Goal: Task Accomplishment & Management: Use online tool/utility

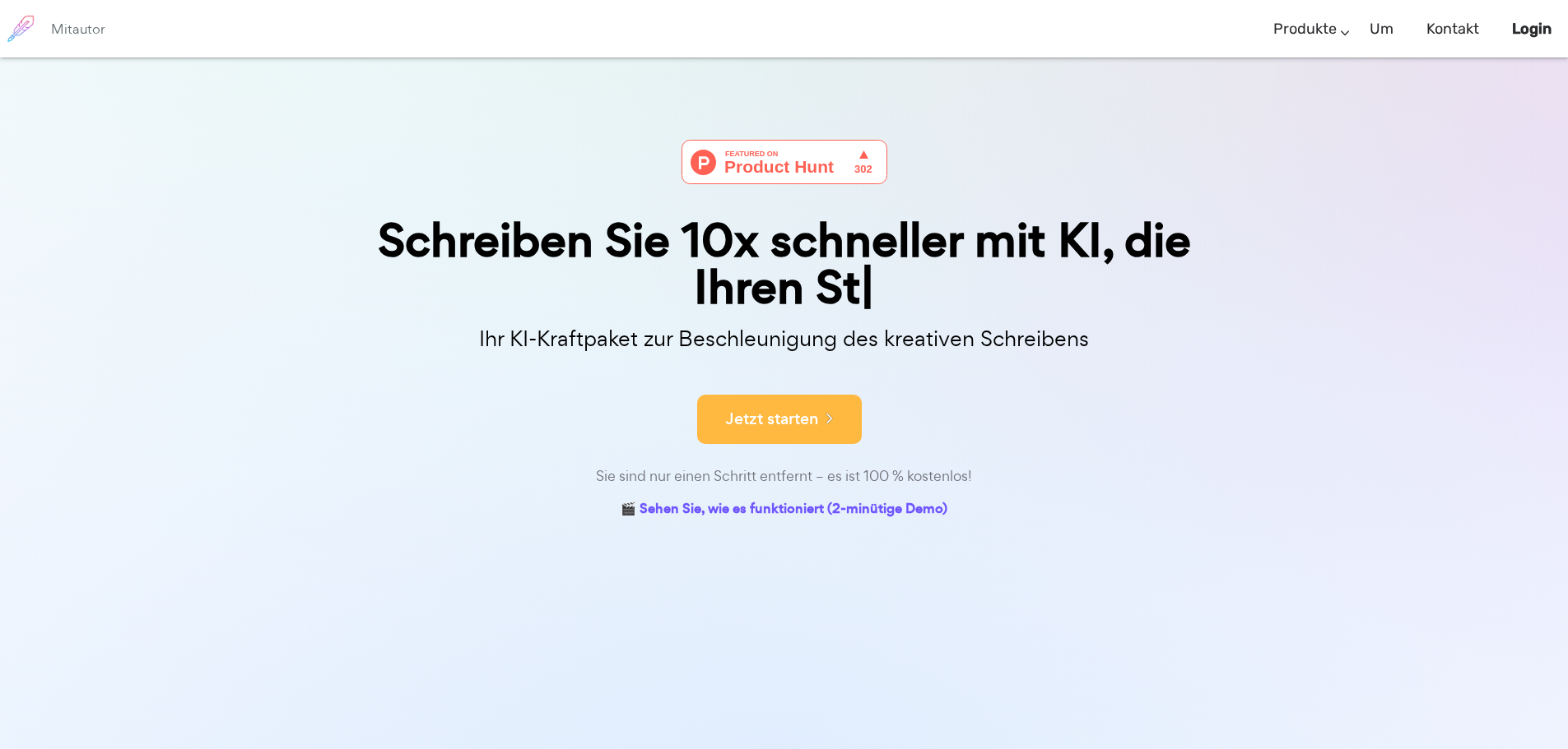
click at [775, 417] on font "Jetzt starten" at bounding box center [771, 418] width 93 height 22
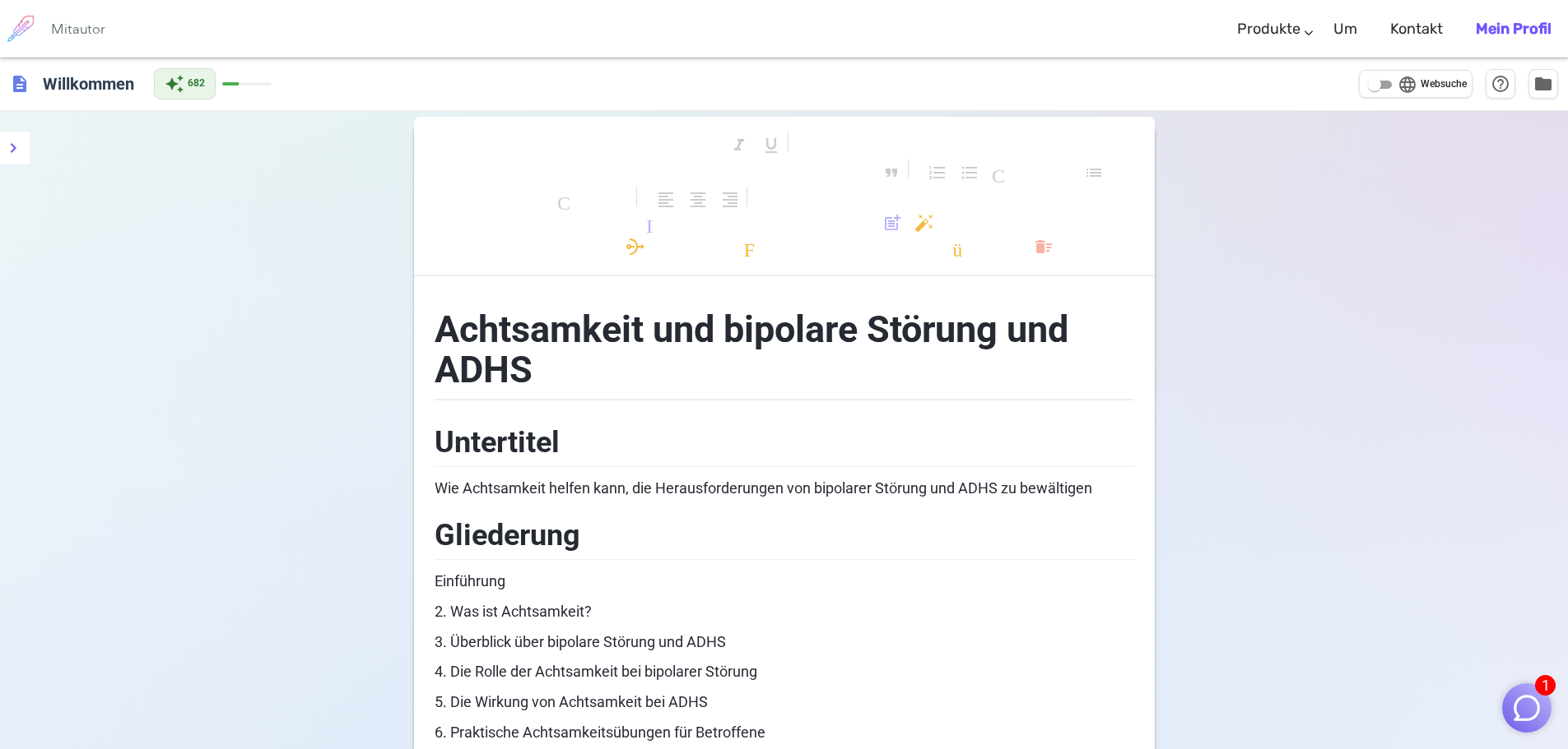
click at [76, 30] on font "Mitautor" at bounding box center [78, 29] width 54 height 18
click at [26, 24] on img at bounding box center [20, 28] width 41 height 41
click at [22, 84] on span "description" at bounding box center [19, 84] width 20 height 20
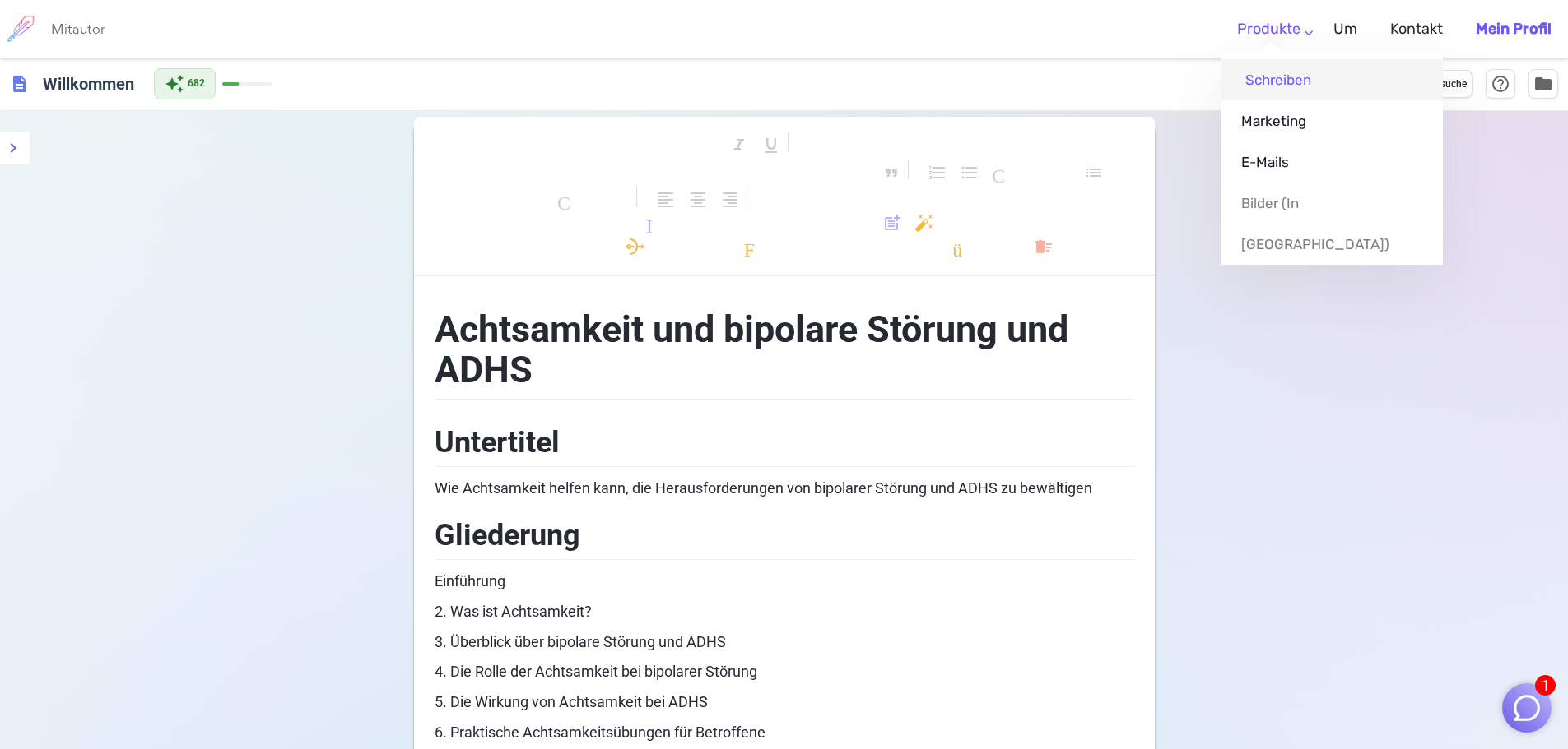
click at [1277, 84] on font "Schreiben" at bounding box center [1277, 80] width 66 height 17
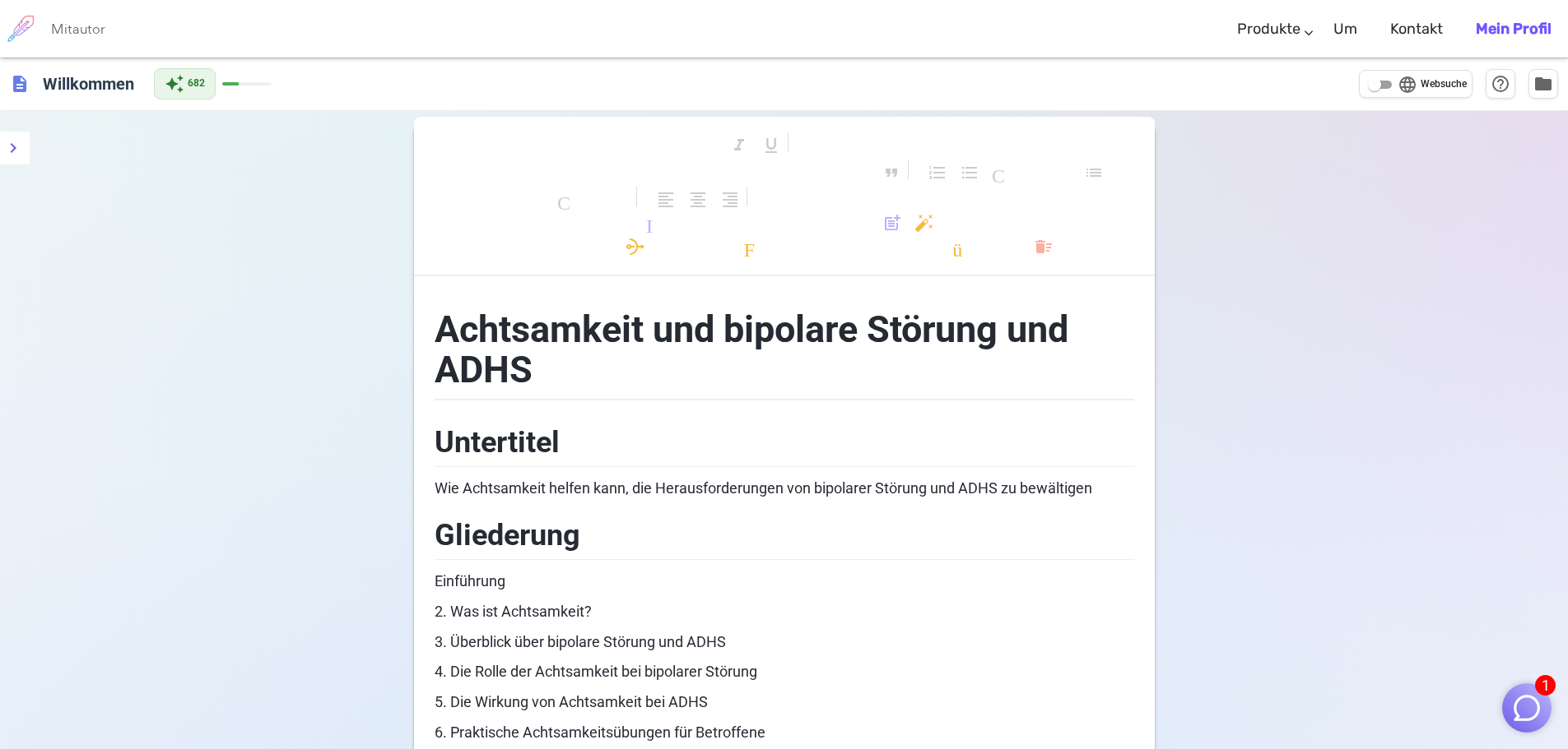
click at [1522, 25] on font "Mein Profil" at bounding box center [1513, 29] width 75 height 18
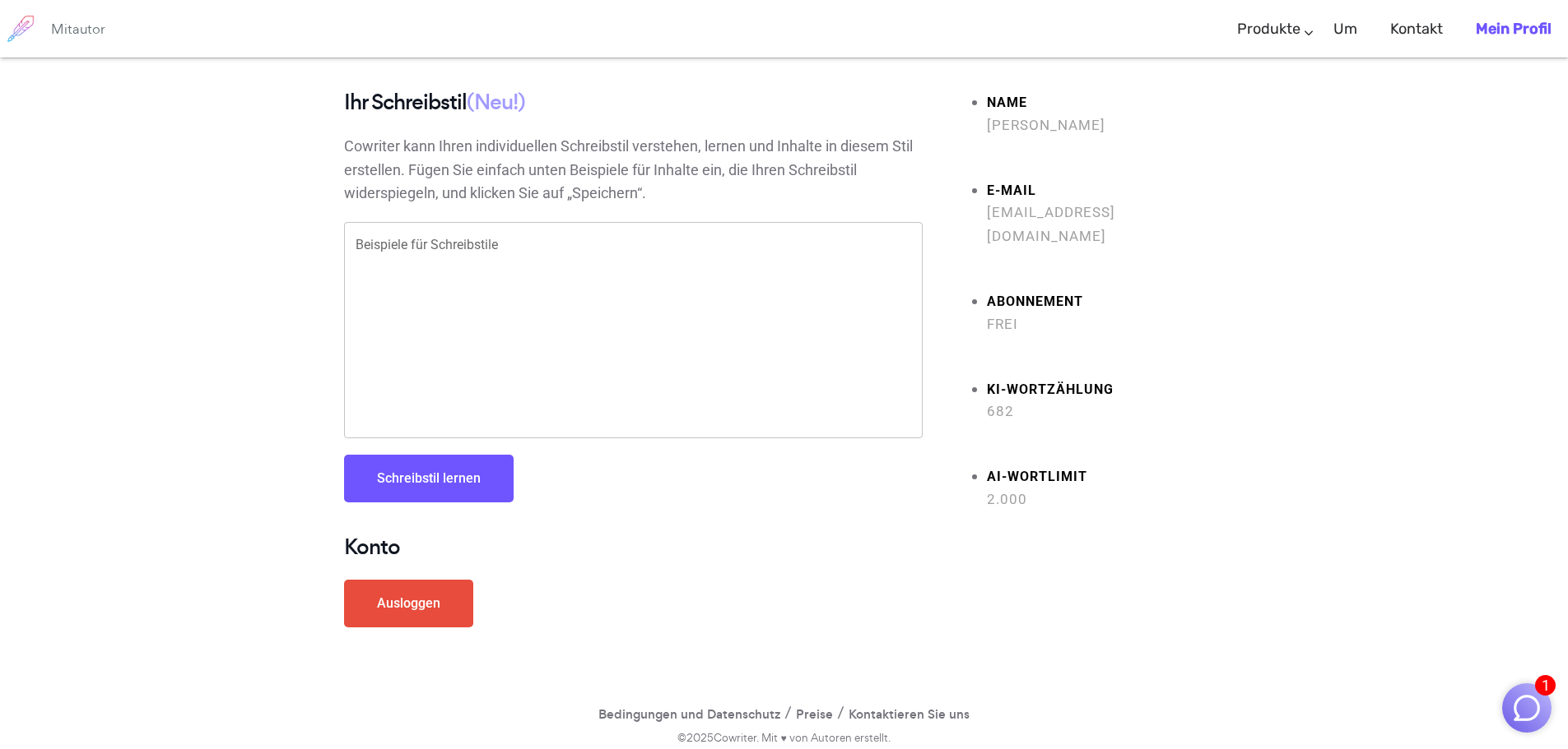
click at [393, 252] on textarea "Beispiele für Schreibstile" at bounding box center [633, 331] width 555 height 189
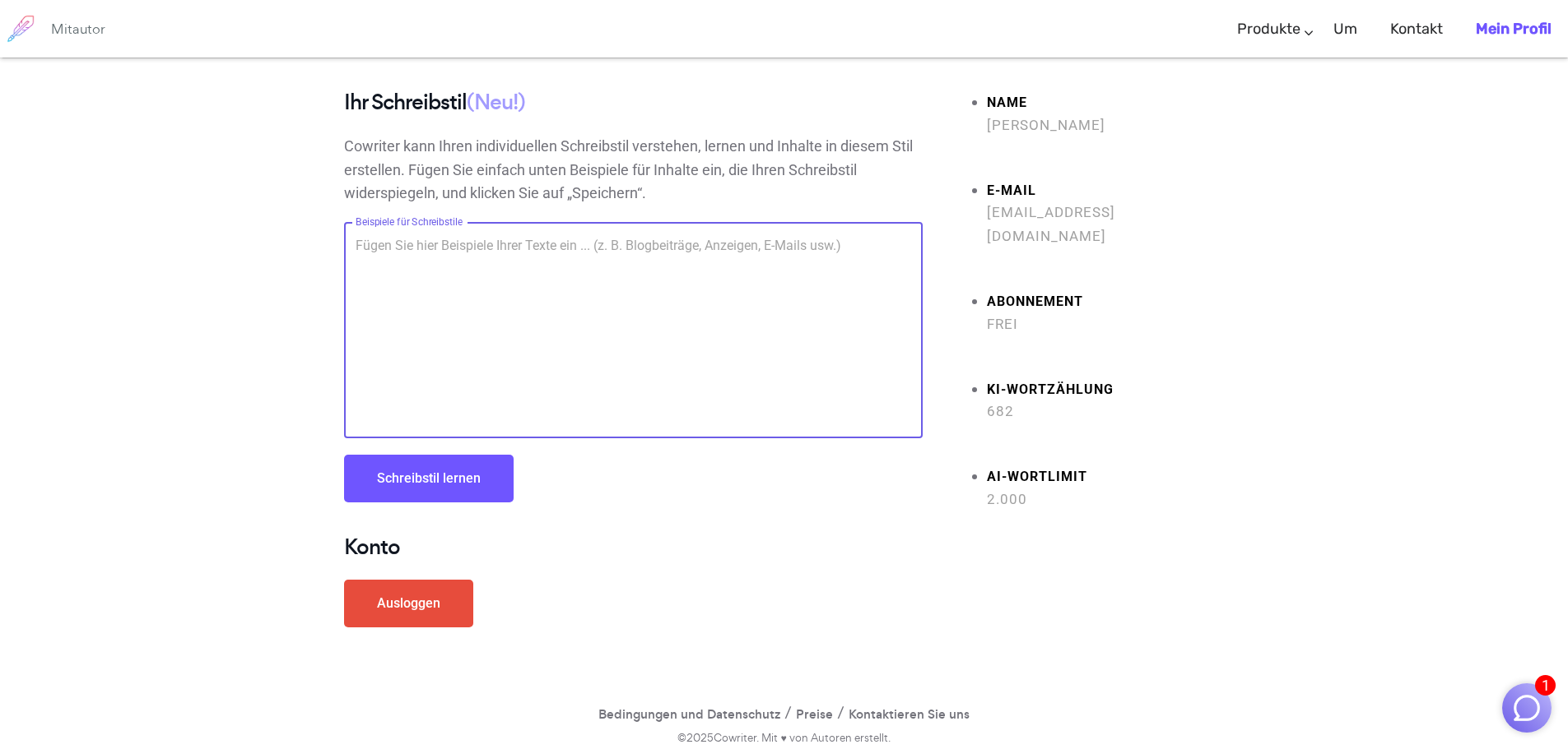
click at [356, 248] on textarea "Beispiele für Schreibstile" at bounding box center [633, 331] width 555 height 189
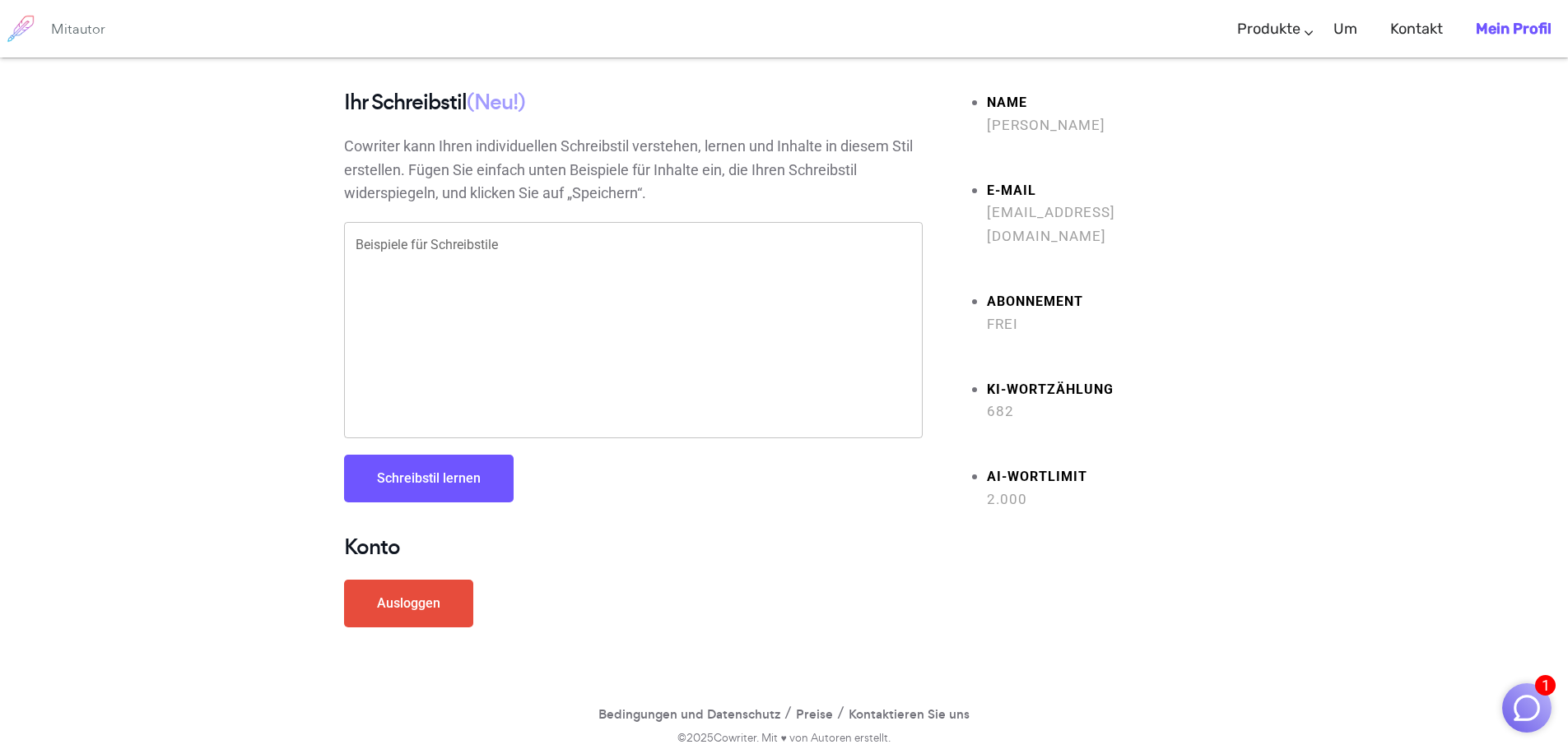
click at [365, 234] on div "x Beispiele für Schreibstile" at bounding box center [633, 330] width 579 height 216
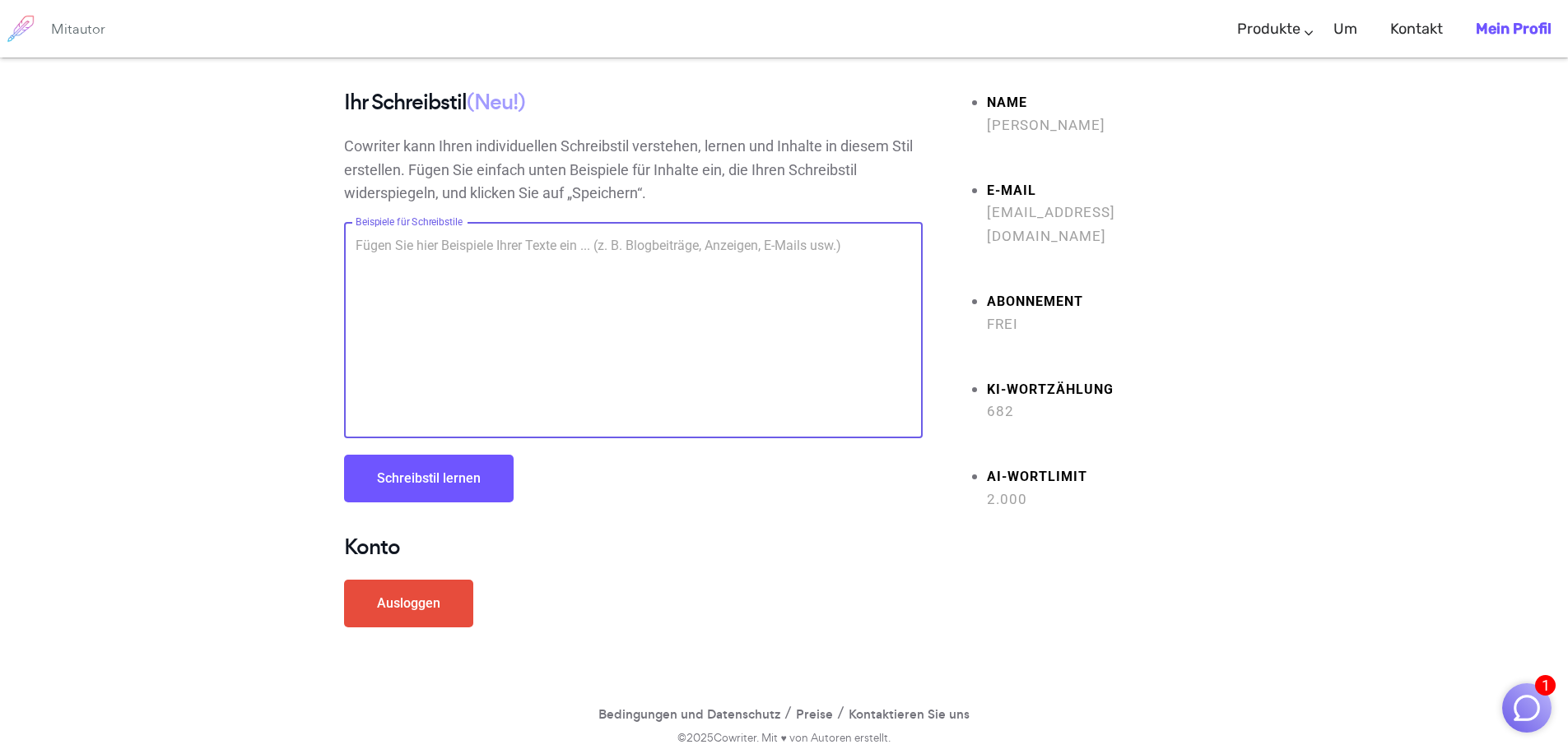
click at [365, 243] on textarea "Beispiele für Schreibstile" at bounding box center [633, 331] width 555 height 189
paste textarea "gib mir die Gelassenheit, die Dinge hinzunehmen, die ich nicht ändern kann, Mut…"
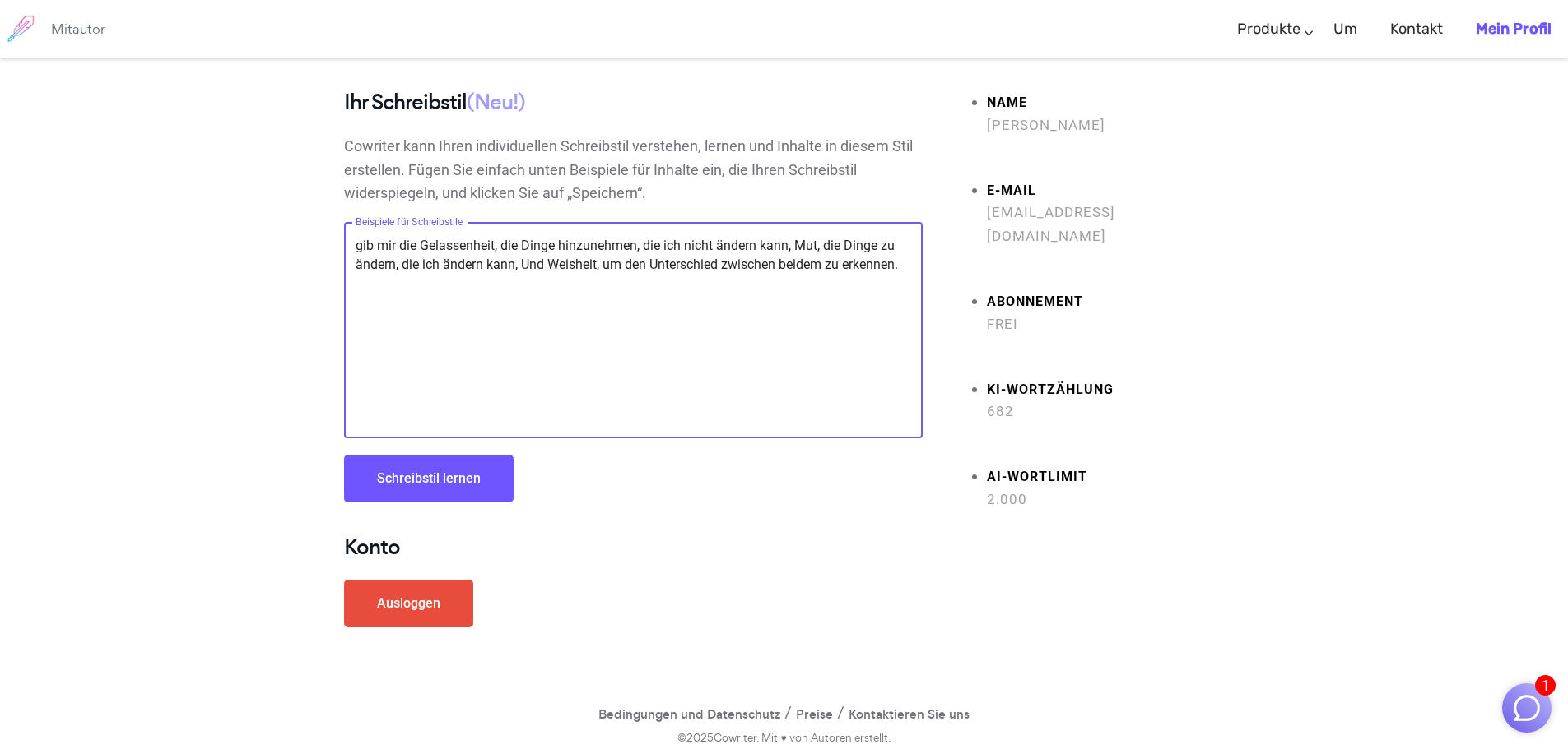
type textarea "gib mir die Gelassenheit, die Dinge hinzunehmen, die ich nicht ändern kann, Mut…"
click at [408, 479] on font "Schreibstil lernen" at bounding box center [428, 479] width 103 height 16
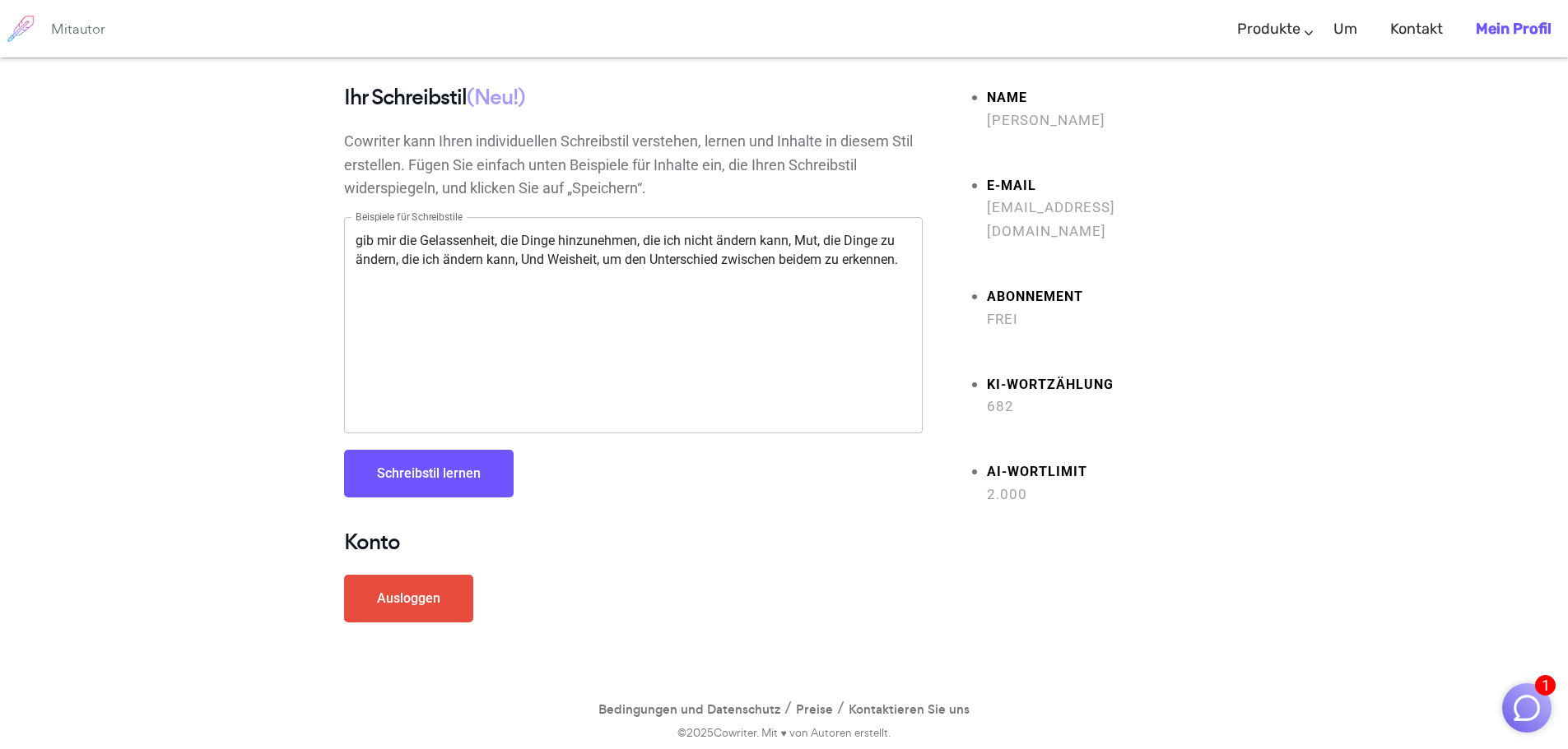
scroll to position [6, 0]
click at [417, 478] on font "Schreibstil lernen" at bounding box center [428, 472] width 103 height 16
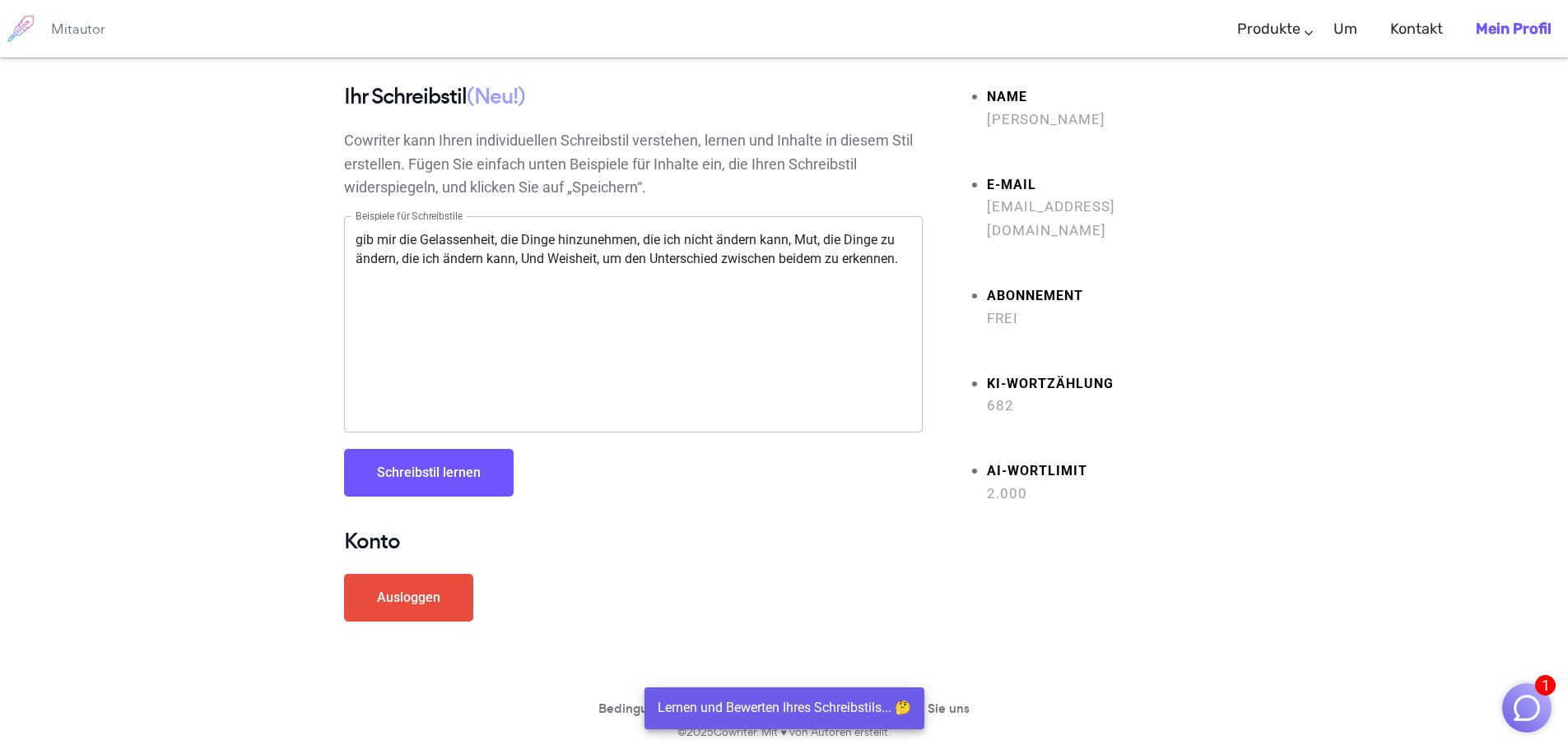
click at [559, 263] on textarea "gib mir die Gelassenheit, die Dinge hinzunehmen, die ich nicht ändern kann, Mut…" at bounding box center [633, 325] width 555 height 189
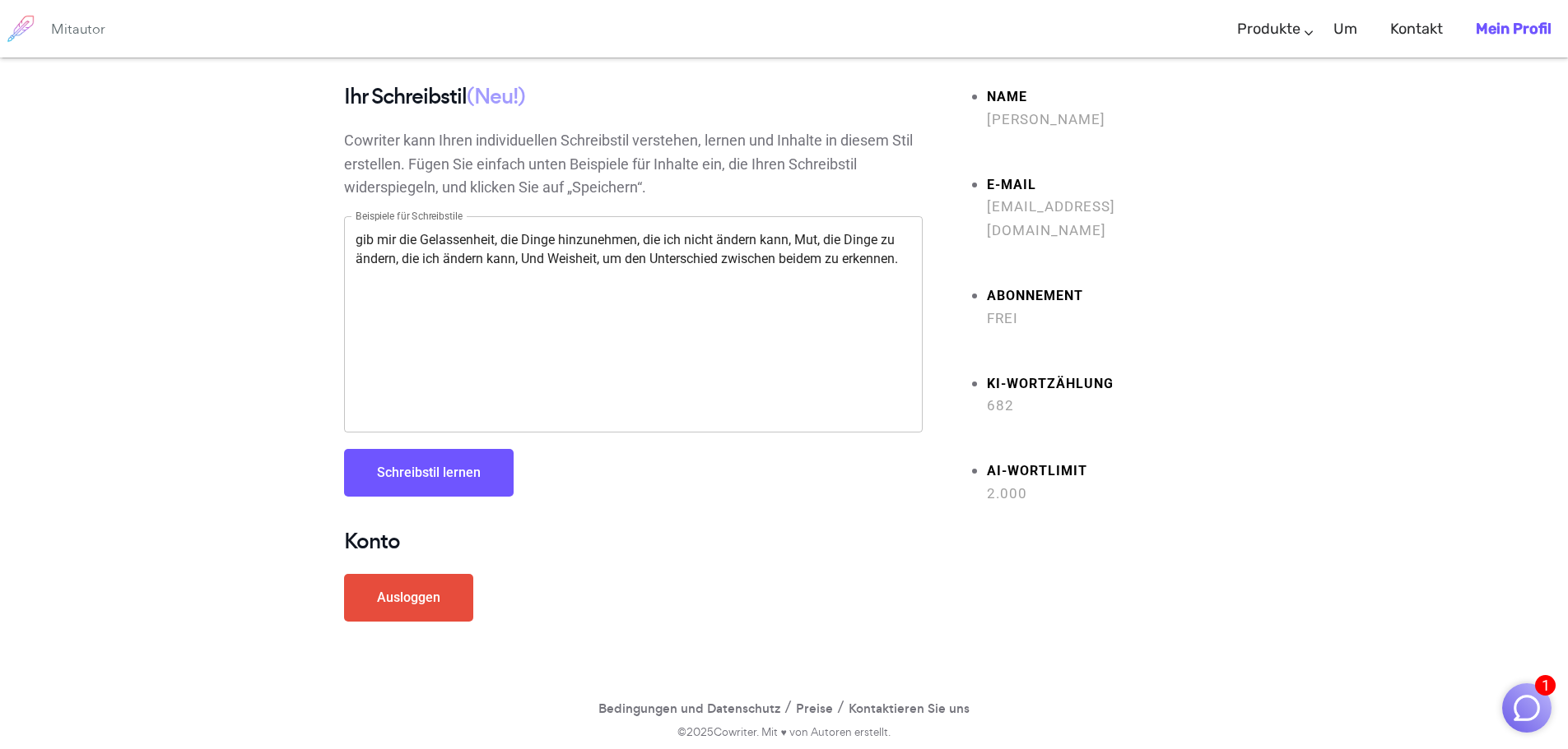
click at [18, 29] on img at bounding box center [20, 28] width 41 height 41
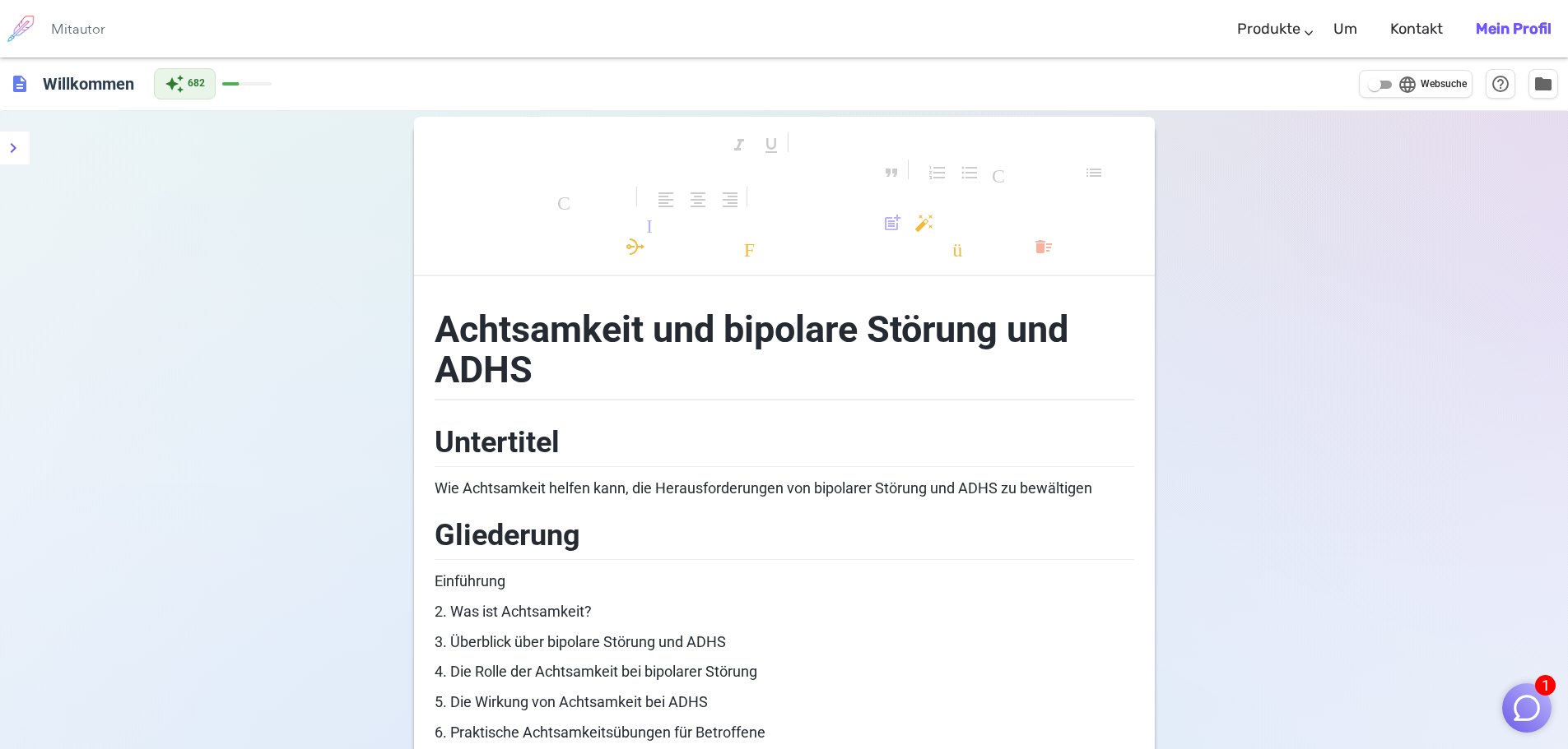
click at [17, 86] on span "description" at bounding box center [19, 84] width 20 height 20
click at [87, 86] on font "Willkommen" at bounding box center [88, 83] width 91 height 20
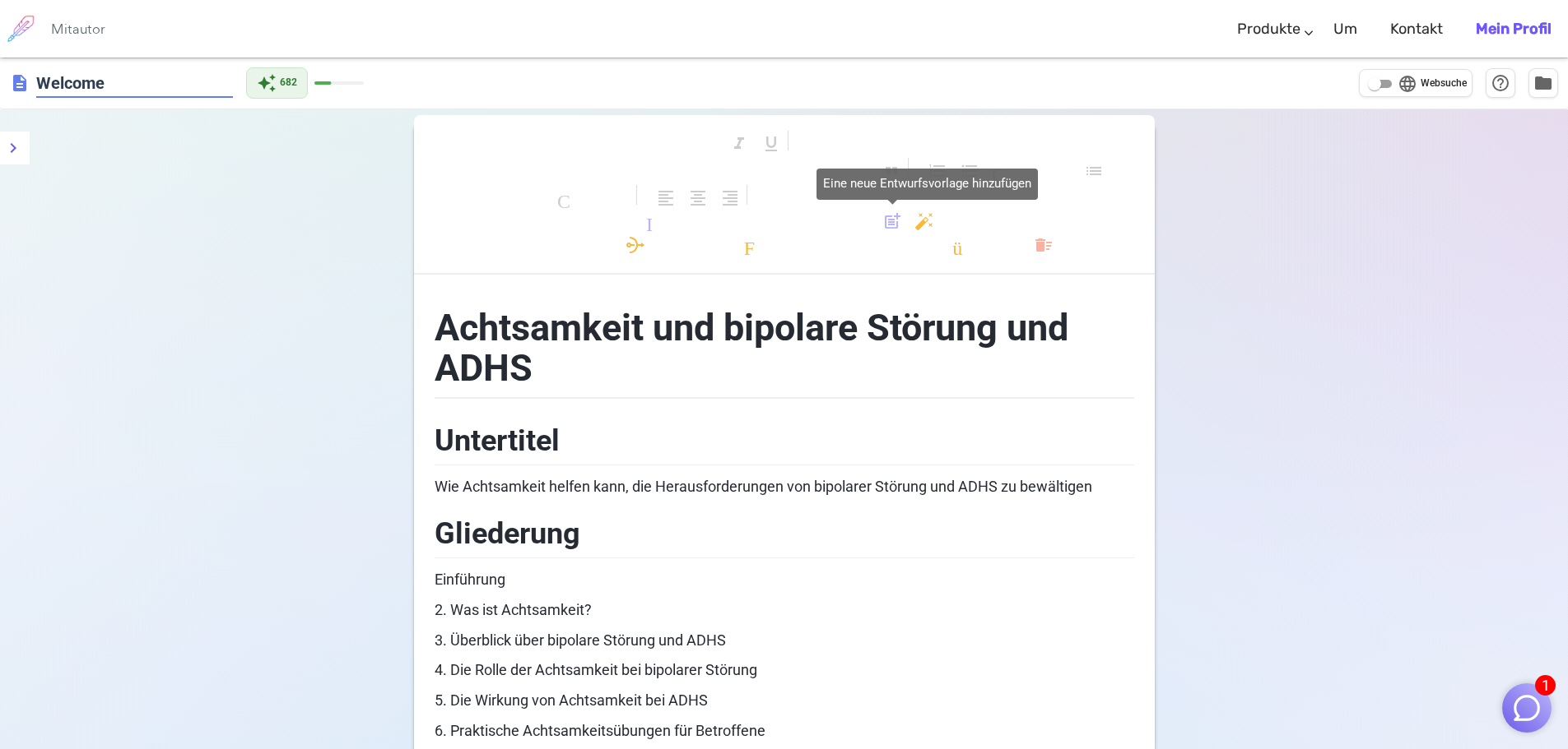
click at [889, 230] on font "post_add" at bounding box center [892, 221] width 20 height 20
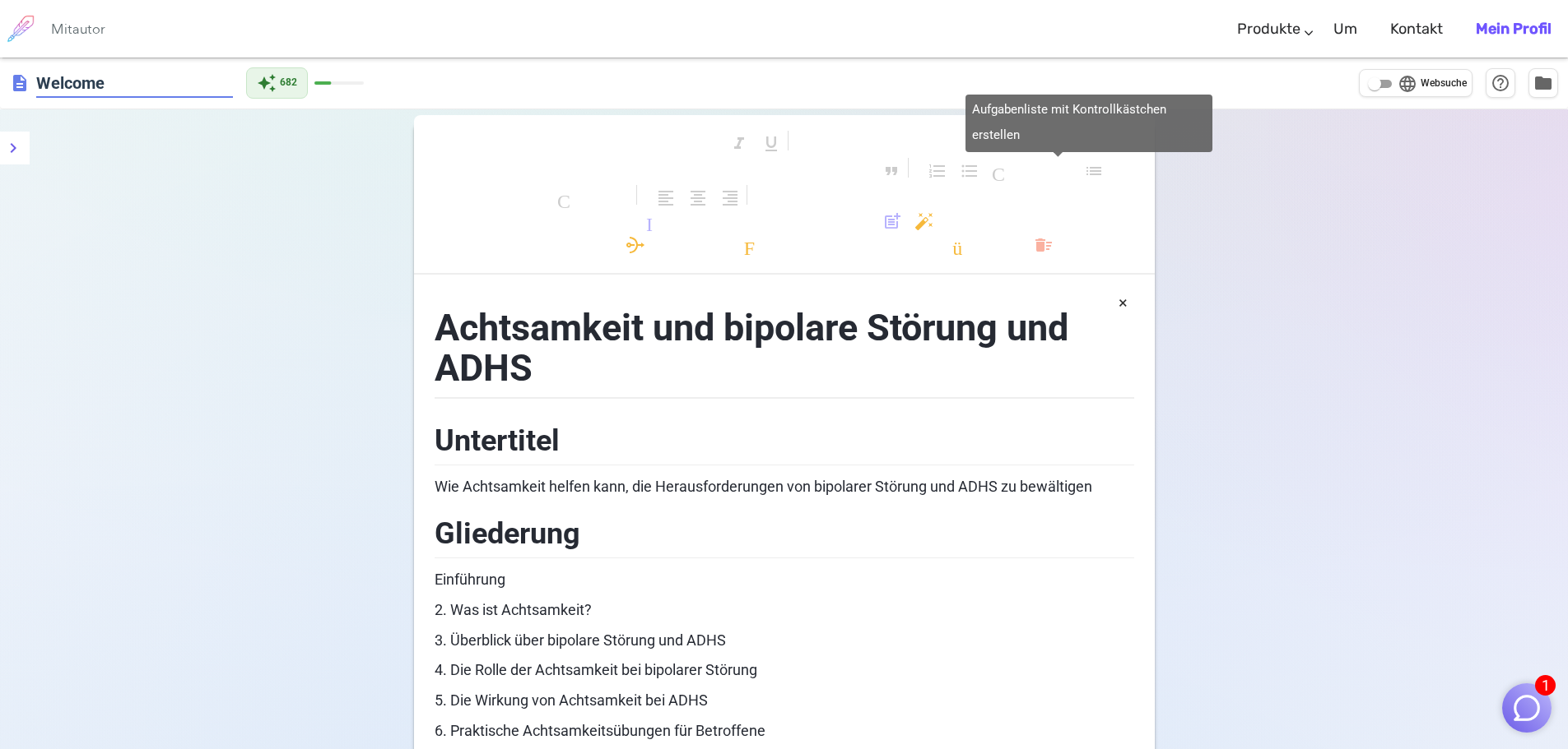
click at [1089, 175] on font "Checkliste" at bounding box center [1058, 171] width 131 height 20
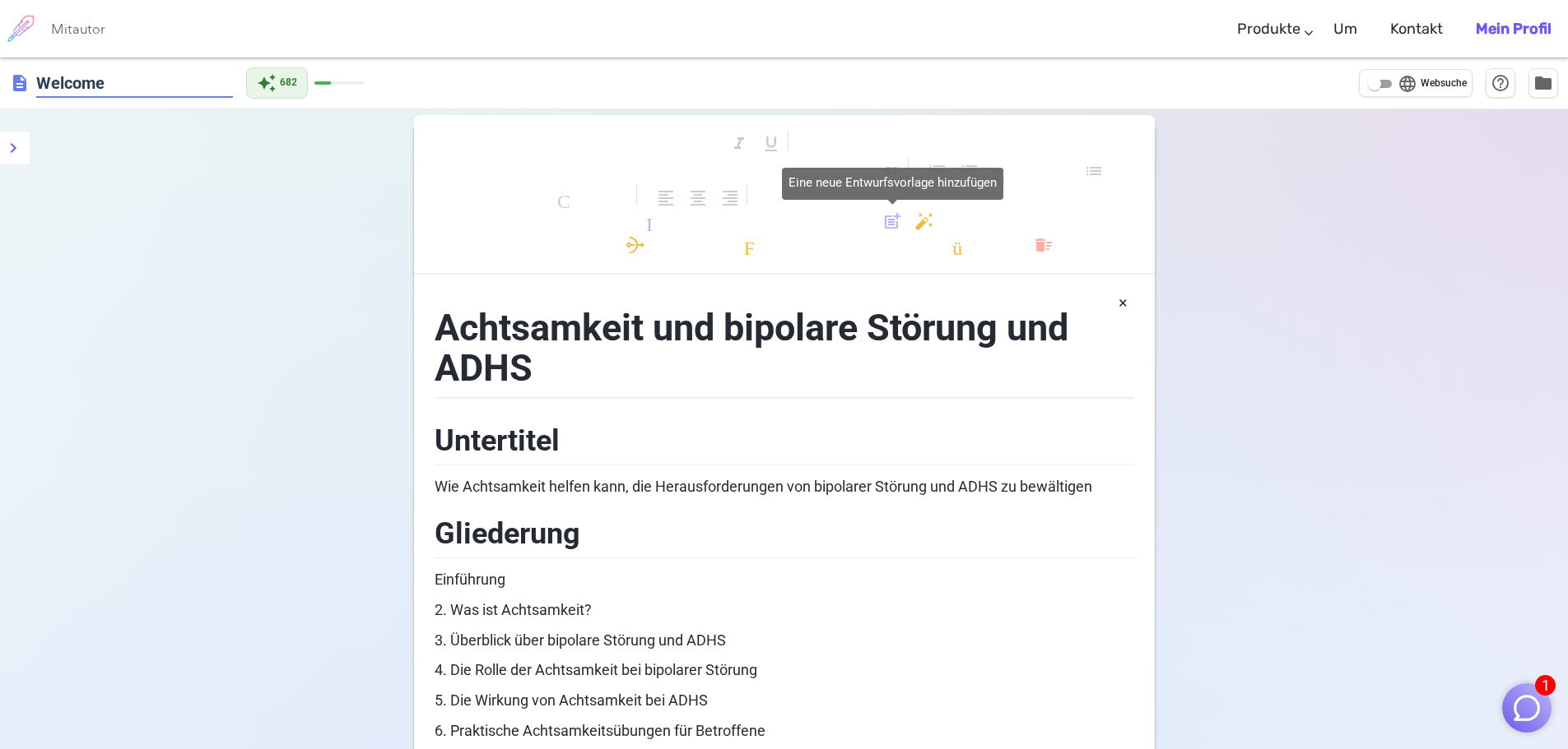
click at [887, 222] on font "post_add" at bounding box center [892, 221] width 20 height 20
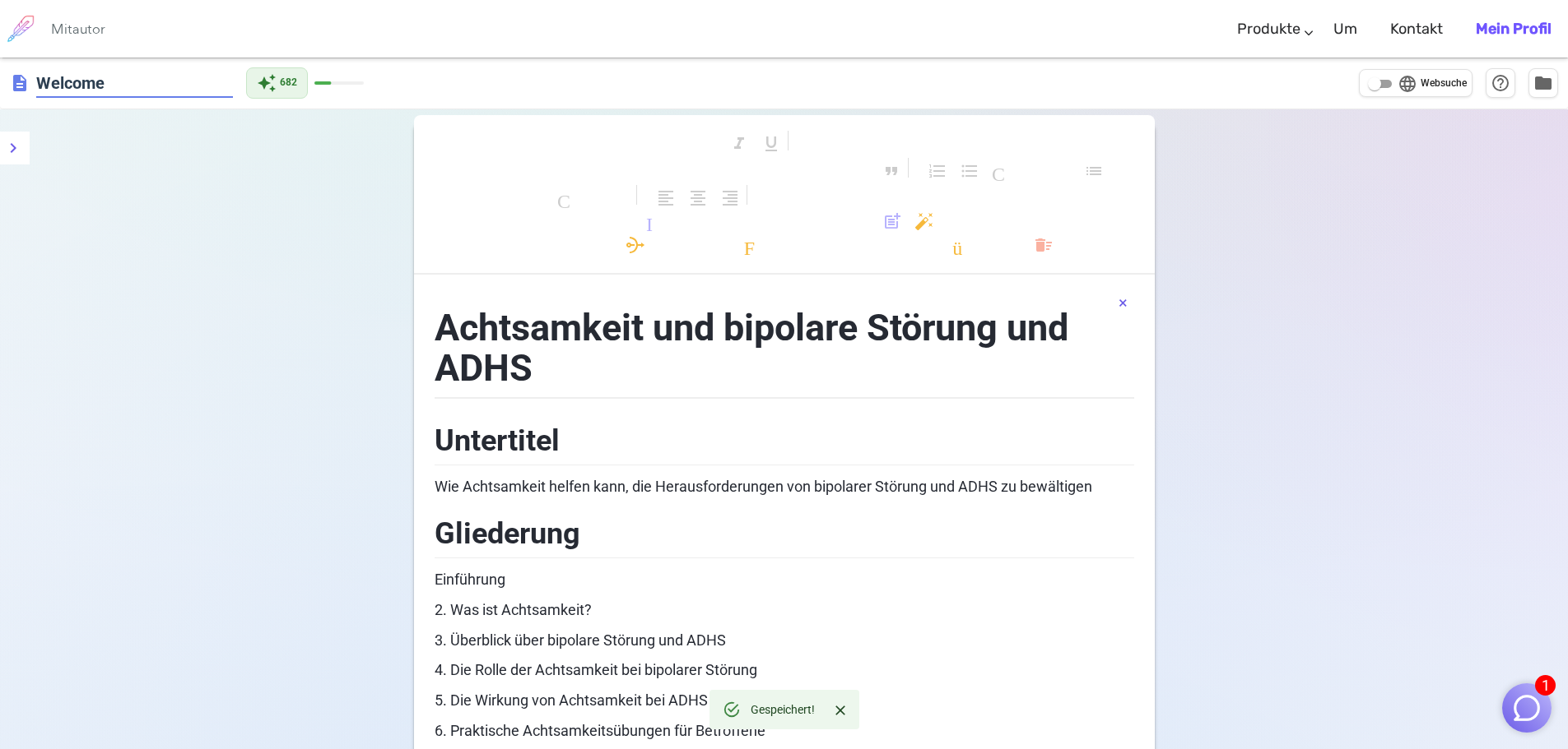
click at [1118, 304] on font "×" at bounding box center [1122, 303] width 9 height 20
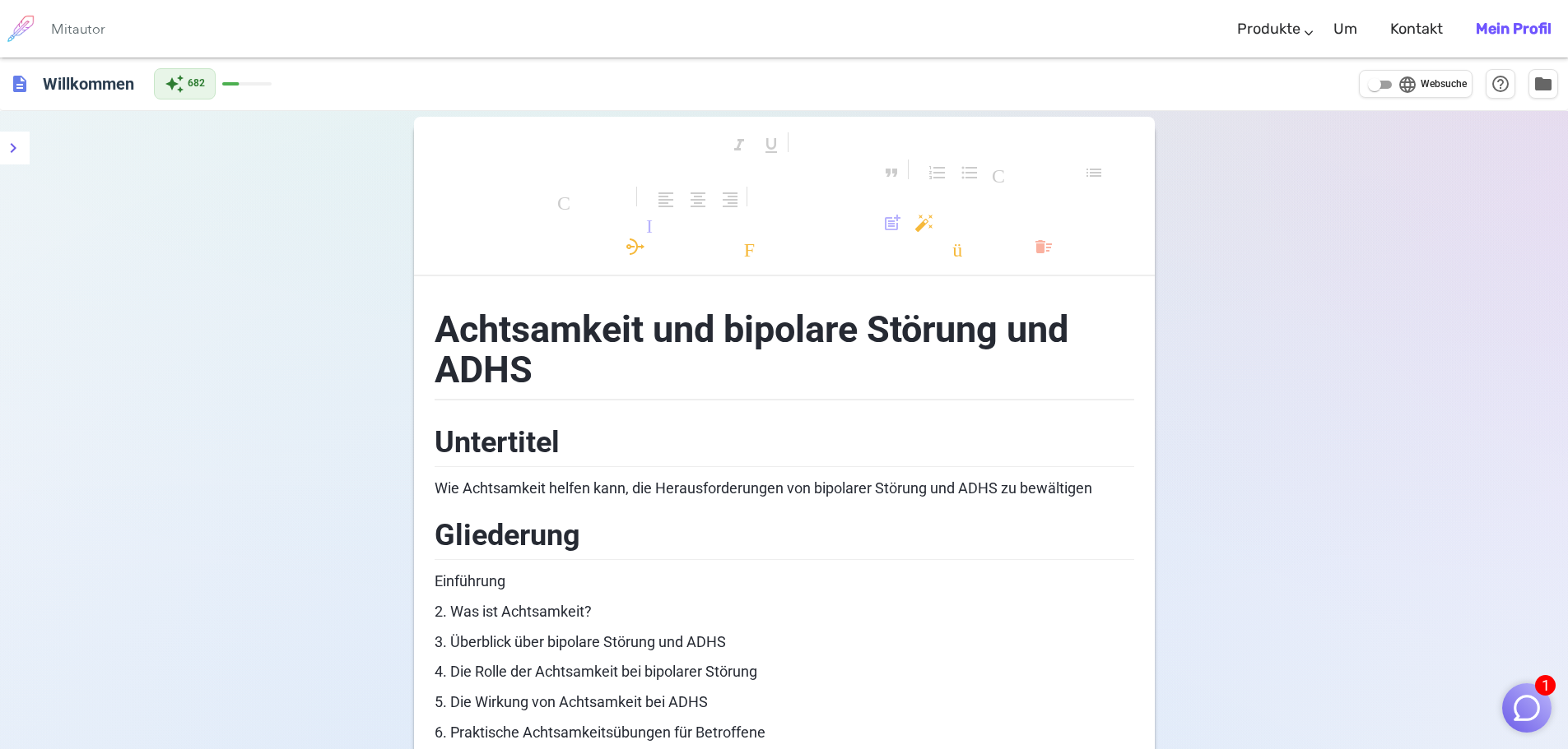
click at [20, 84] on span "description" at bounding box center [19, 84] width 20 height 20
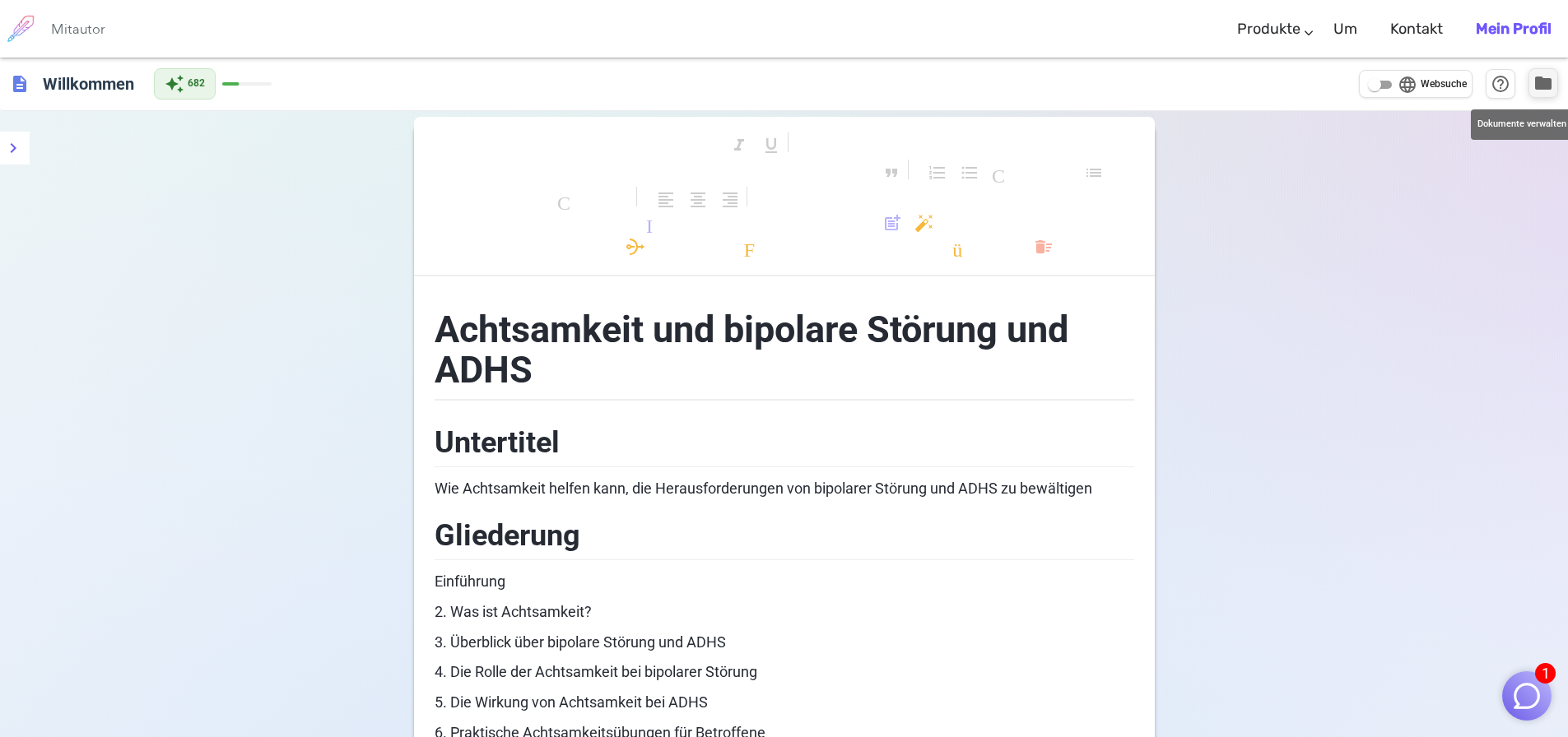
click at [1539, 91] on span "folder" at bounding box center [1543, 83] width 20 height 20
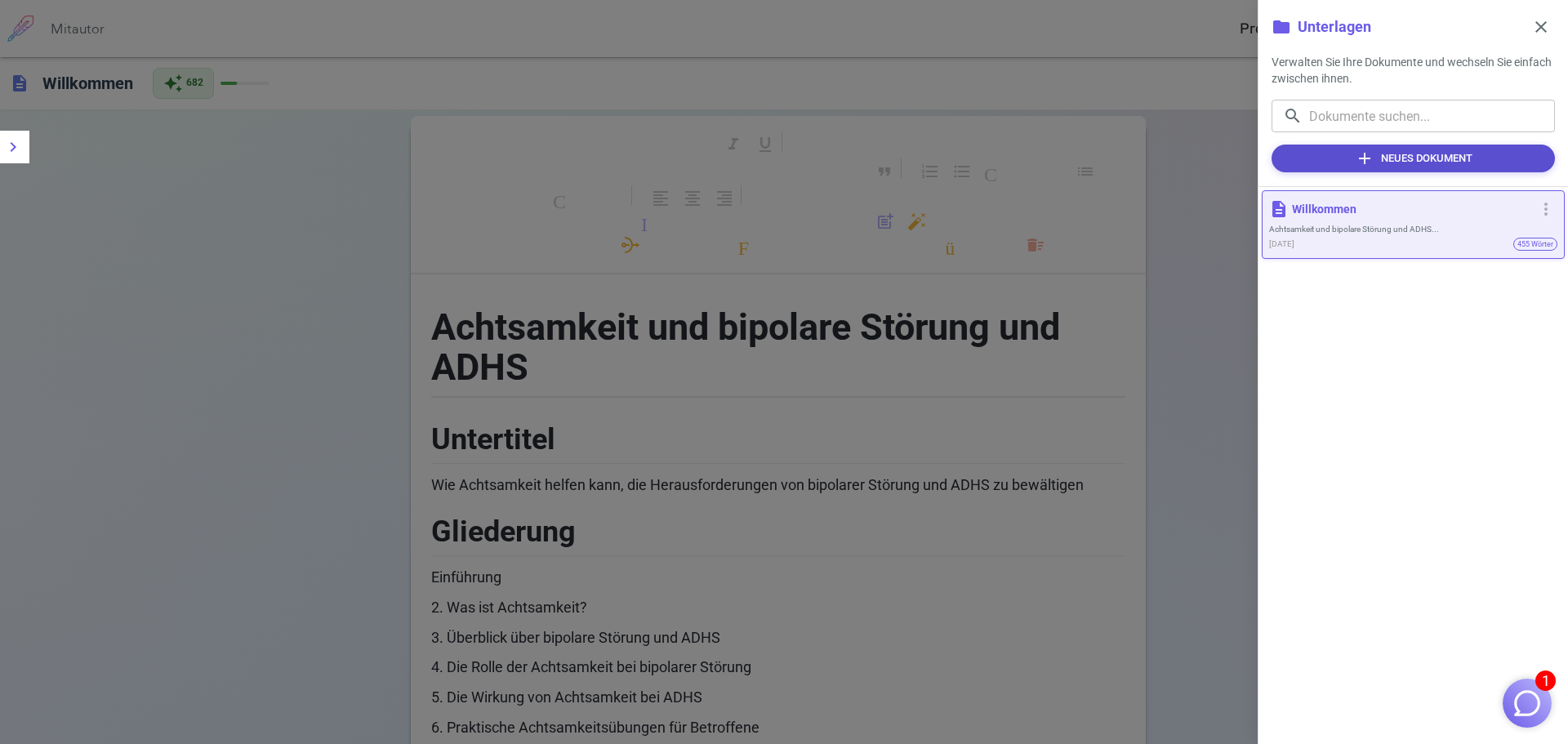
click at [1418, 156] on font "Neues Dokument" at bounding box center [1426, 158] width 91 height 12
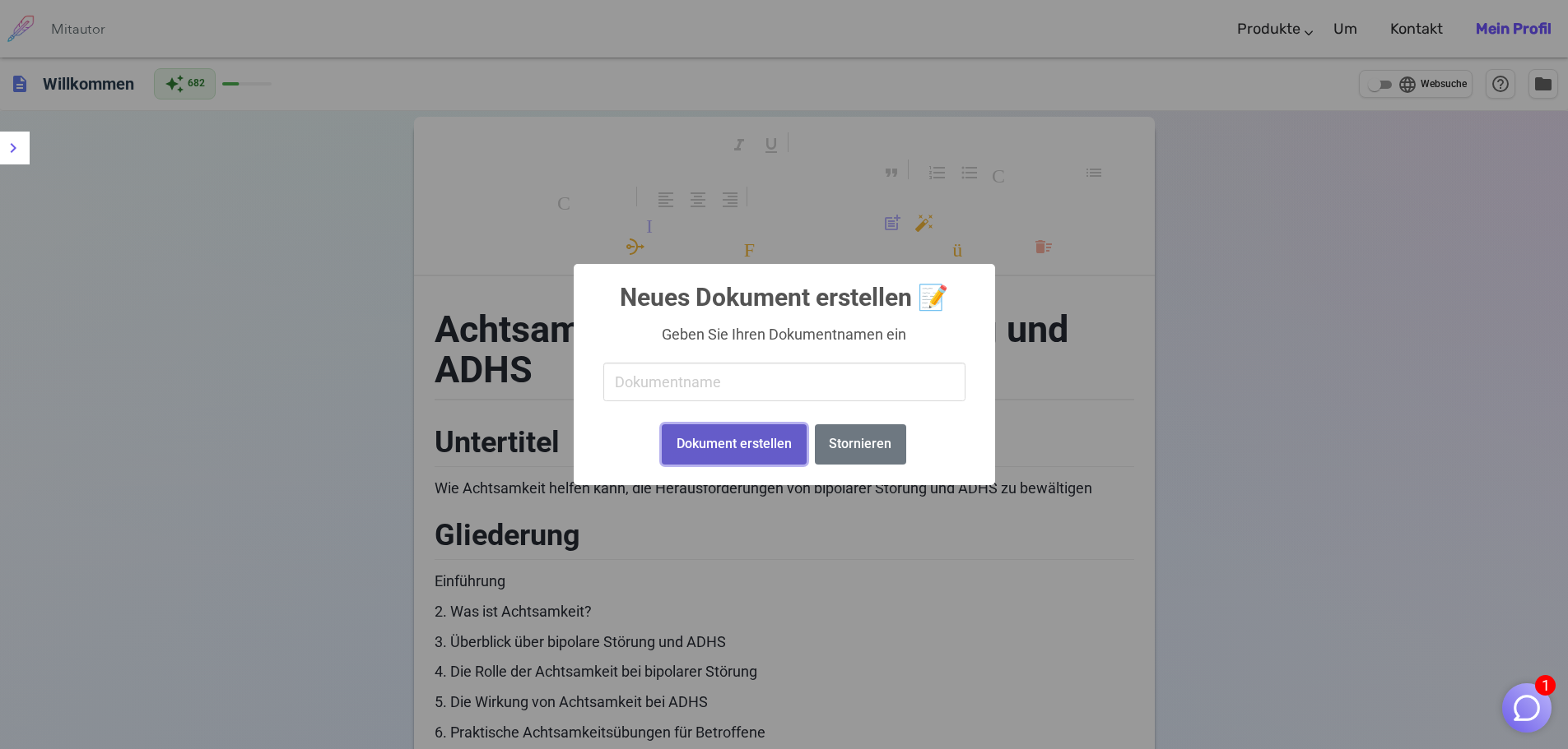
click at [710, 443] on font "Dokument erstellen" at bounding box center [735, 444] width 116 height 16
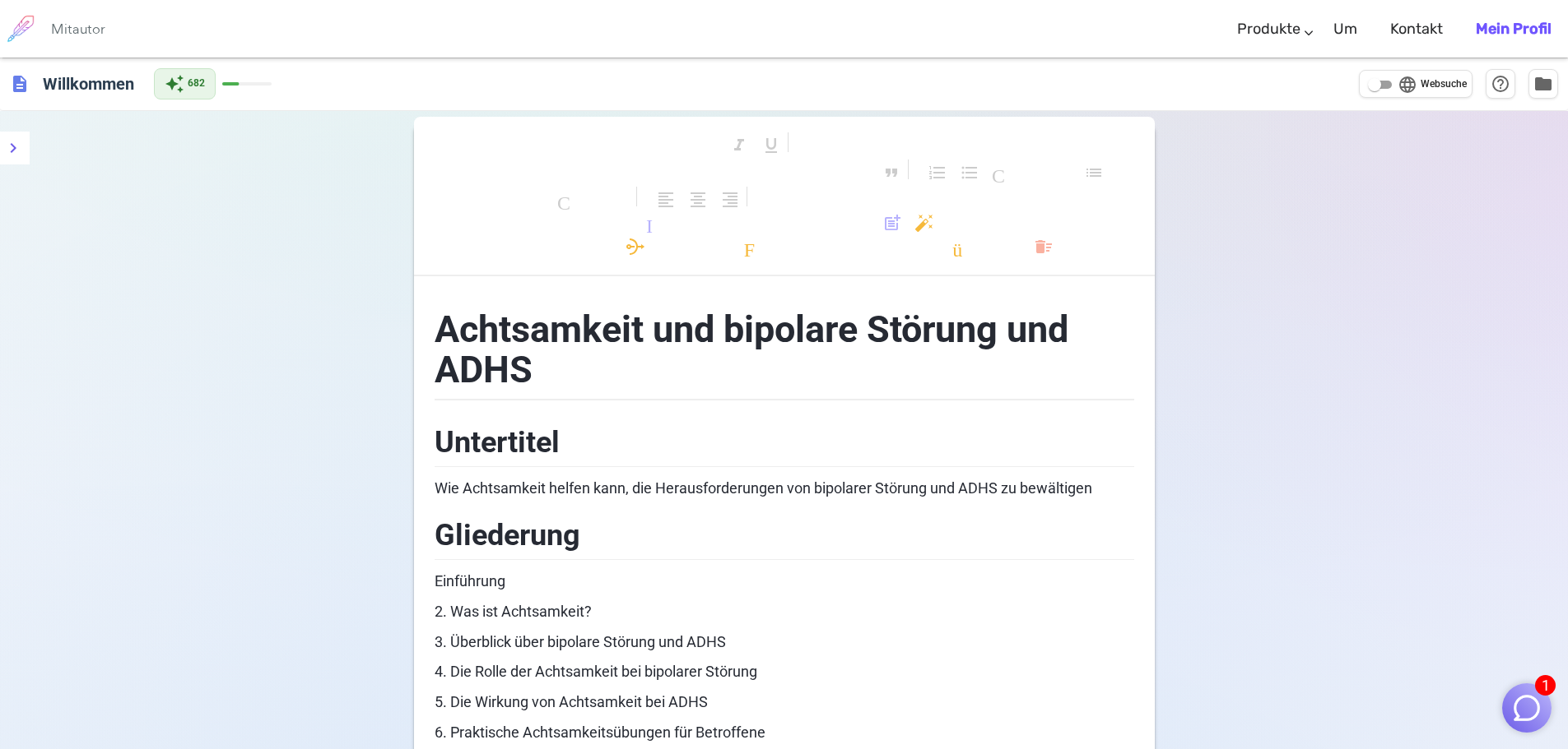
click at [1533, 713] on img "button" at bounding box center [1527, 708] width 32 height 32
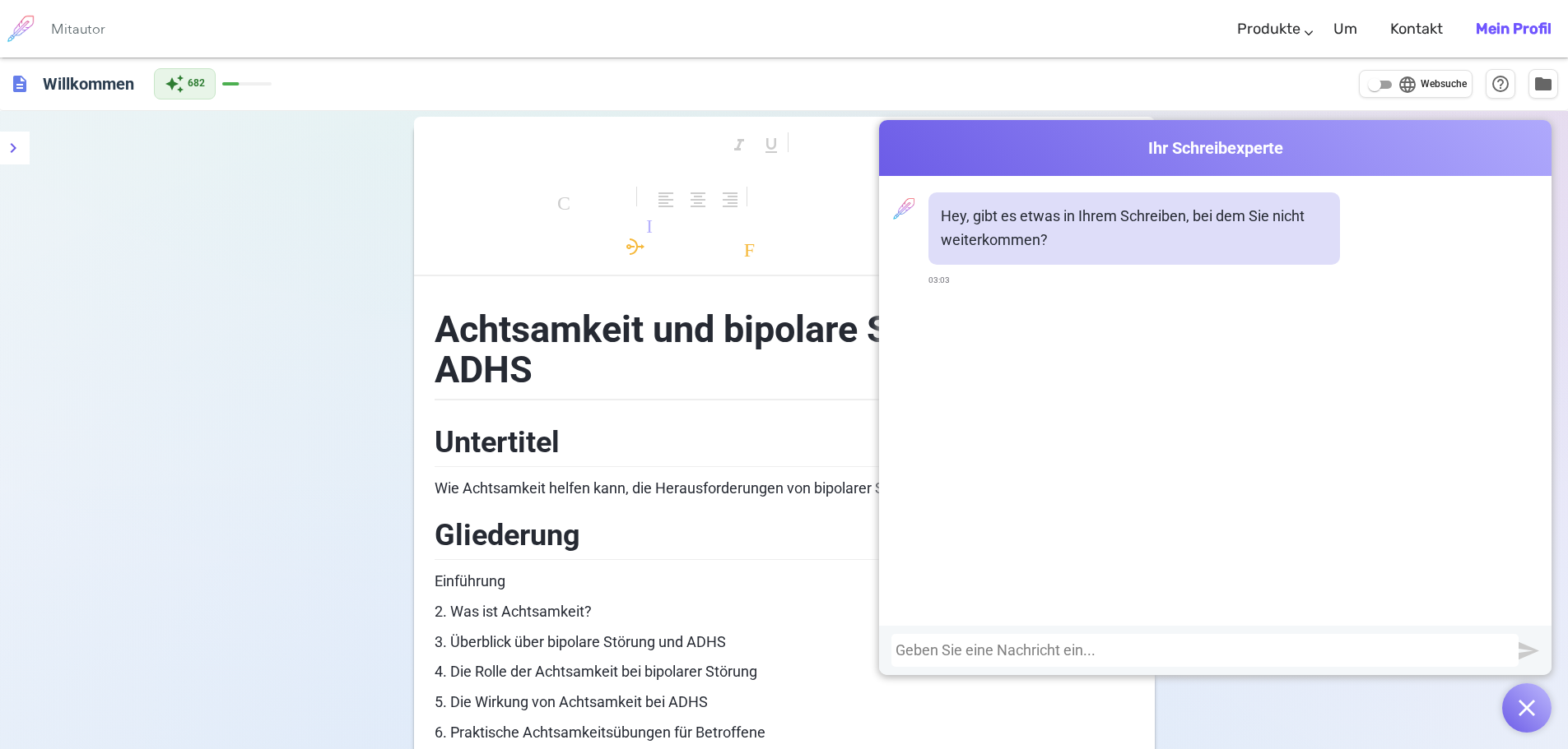
click at [972, 94] on div "description Willkommen auto_awesome 682 language Websuche help_outline folder" at bounding box center [784, 84] width 1568 height 53
click at [829, 106] on div "description Willkommen auto_awesome 682 language Websuche help_outline folder" at bounding box center [784, 84] width 1568 height 53
click at [1522, 699] on button "button" at bounding box center [1526, 708] width 49 height 49
